Goal: Transaction & Acquisition: Purchase product/service

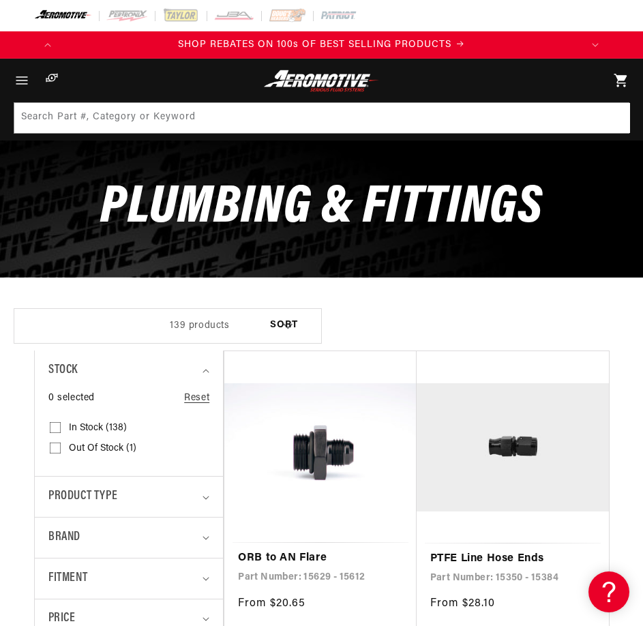
click at [512, 555] on link "PTFE Line Hose Ends" at bounding box center [512, 559] width 165 height 18
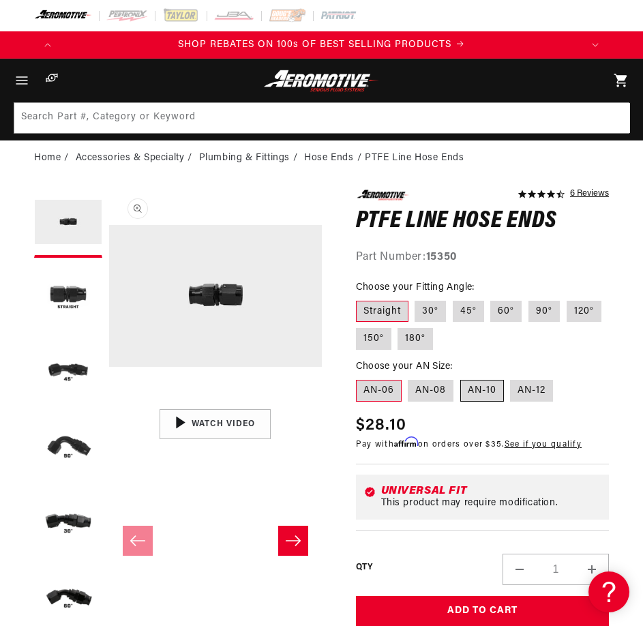
click at [477, 391] on label "AN-10" at bounding box center [482, 391] width 44 height 22
click at [461, 378] on input "AN-10" at bounding box center [460, 377] width 1 height 1
radio input "true"
click at [54, 289] on button "Load image 2 in gallery view" at bounding box center [68, 299] width 68 height 68
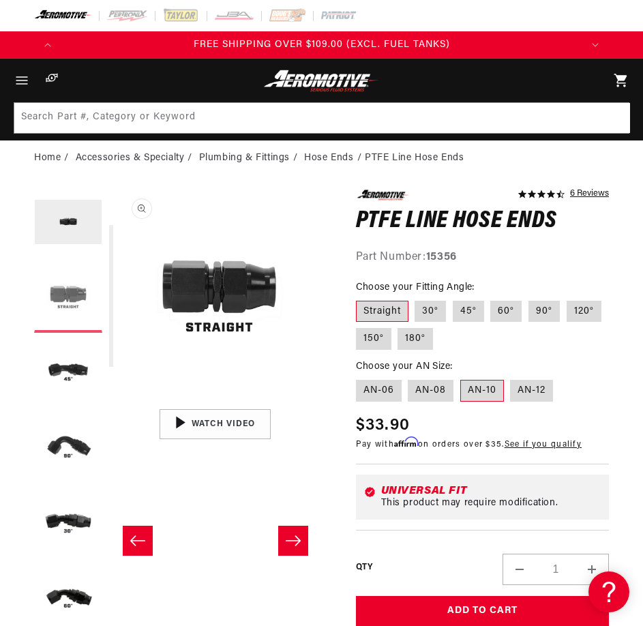
scroll to position [0, 213]
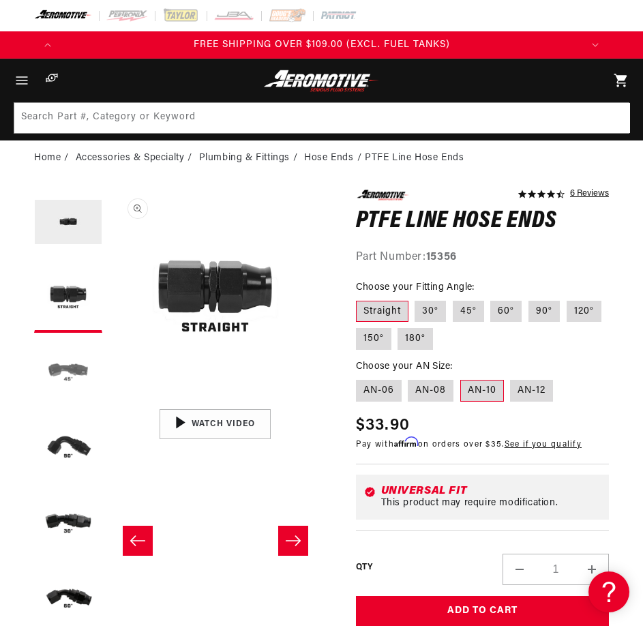
click at [78, 375] on button "Load image 3 in gallery view" at bounding box center [68, 374] width 68 height 68
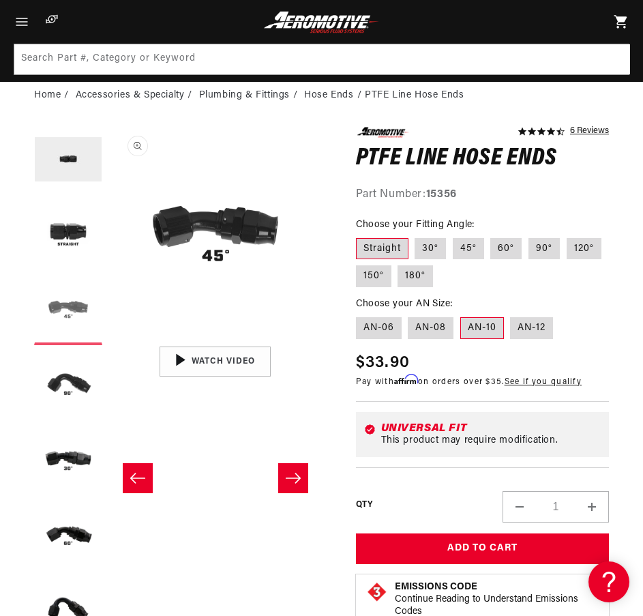
scroll to position [0, 0]
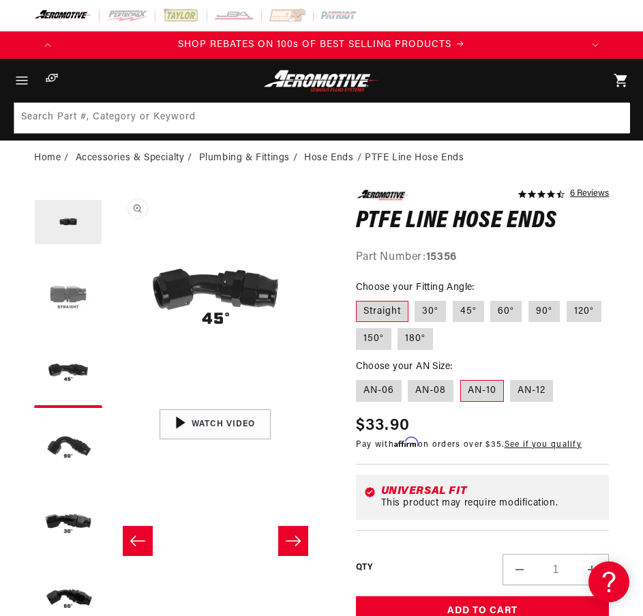
click at [78, 295] on button "Load image 2 in gallery view" at bounding box center [68, 299] width 68 height 68
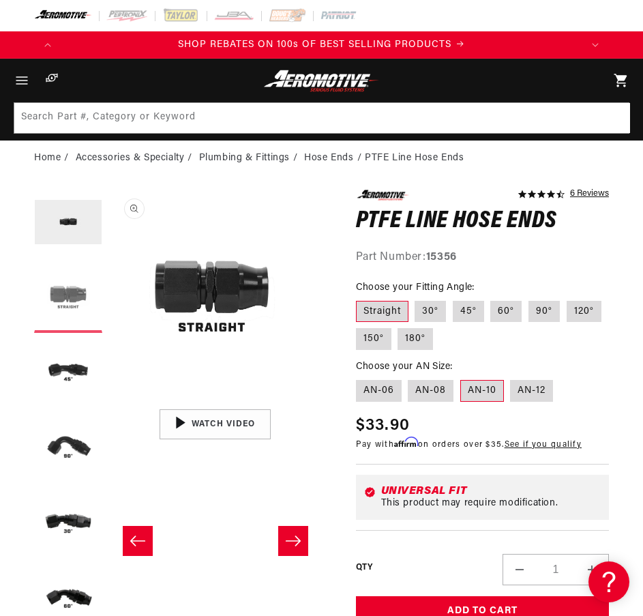
scroll to position [0, 213]
click at [56, 373] on button "Load image 3 in gallery view" at bounding box center [68, 374] width 68 height 68
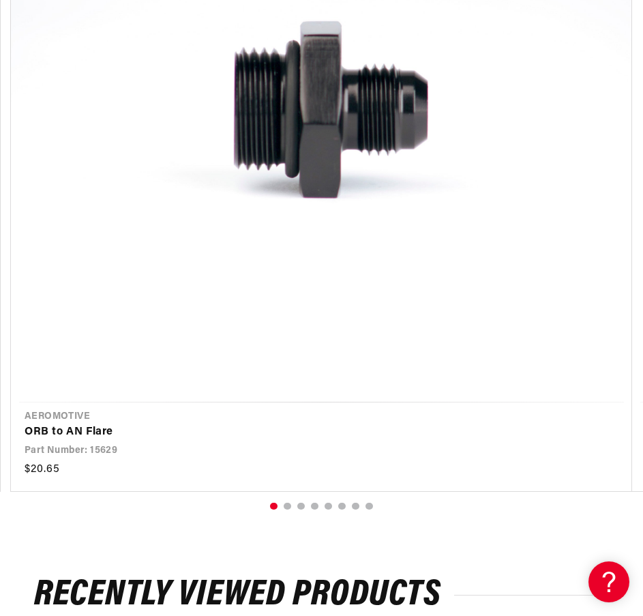
scroll to position [0, 0]
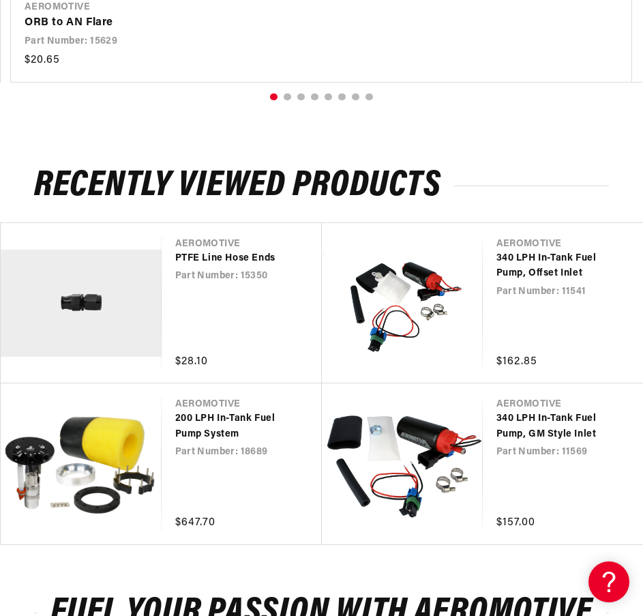
click at [215, 257] on link "PTFE Line Hose Ends" at bounding box center [235, 258] width 120 height 15
